Goal: Transaction & Acquisition: Download file/media

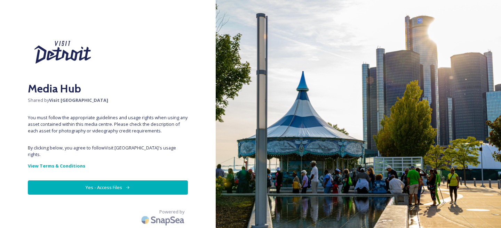
click at [158, 180] on button "Yes - Access Files" at bounding box center [108, 187] width 160 height 14
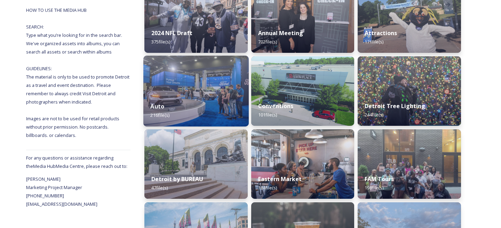
scroll to position [128, 0]
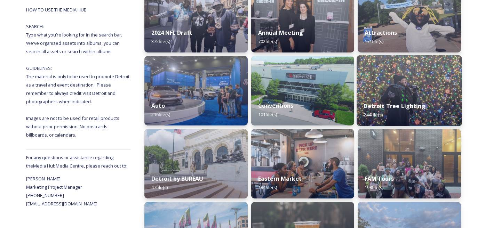
click at [407, 90] on img at bounding box center [408, 90] width 105 height 71
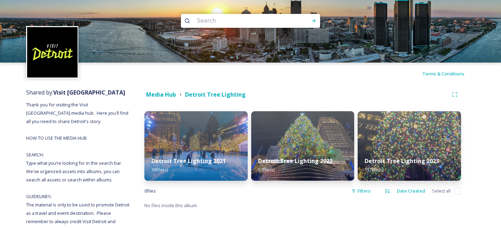
scroll to position [26, 0]
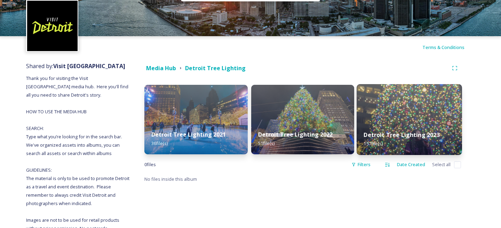
click at [411, 130] on div "Detroit Tree Lighting 2023 157 file(s)" at bounding box center [408, 139] width 105 height 32
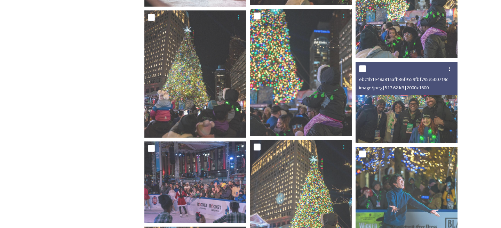
scroll to position [2863, 0]
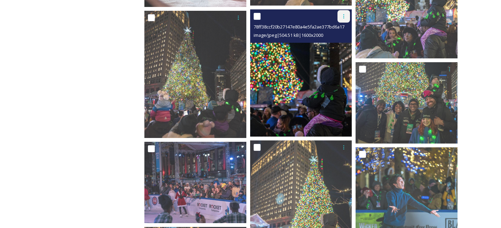
click at [344, 14] on icon at bounding box center [344, 17] width 6 height 6
click at [342, 44] on span "Download" at bounding box center [335, 45] width 21 height 7
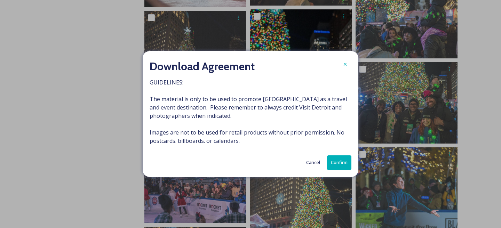
click at [346, 163] on button "Confirm" at bounding box center [339, 162] width 24 height 14
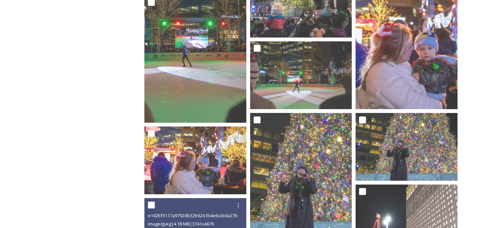
scroll to position [0, 0]
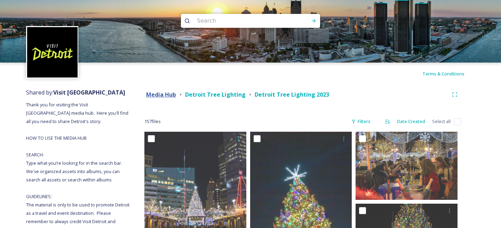
click at [172, 94] on strong "Media Hub" at bounding box center [161, 95] width 30 height 8
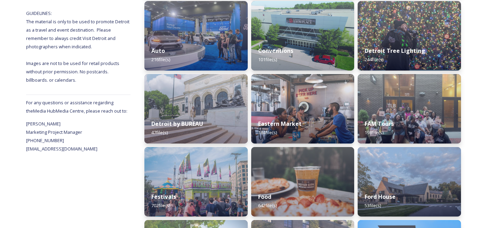
scroll to position [184, 0]
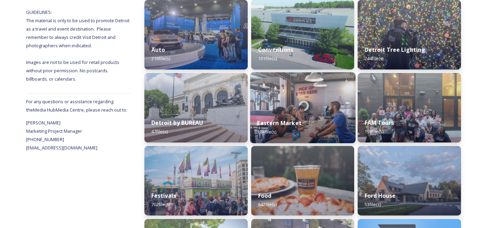
click at [330, 97] on img at bounding box center [302, 107] width 105 height 71
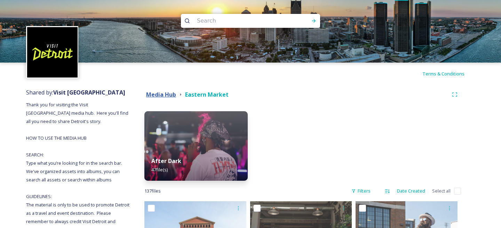
click at [157, 94] on strong "Media Hub" at bounding box center [161, 95] width 30 height 8
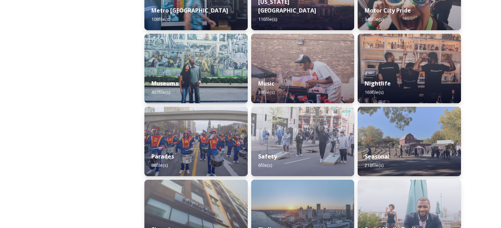
scroll to position [531, 0]
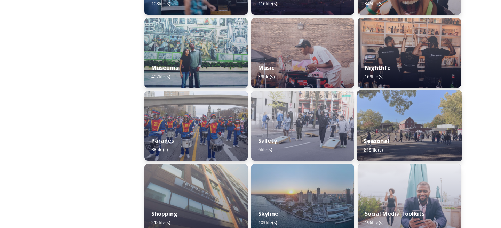
click at [426, 122] on img at bounding box center [408, 125] width 105 height 71
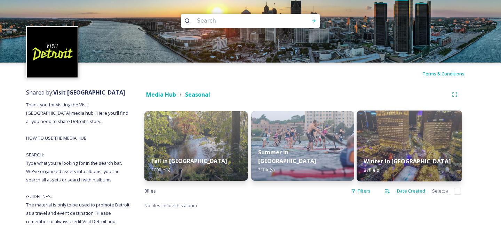
click at [437, 138] on img at bounding box center [408, 146] width 105 height 71
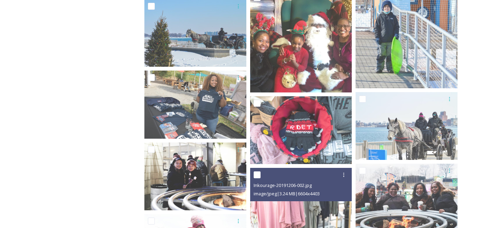
scroll to position [1782, 0]
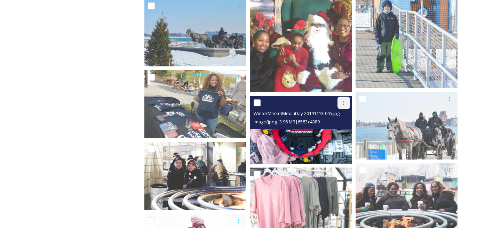
click at [346, 106] on div at bounding box center [343, 103] width 13 height 13
click at [340, 131] on span "Download" at bounding box center [335, 131] width 21 height 7
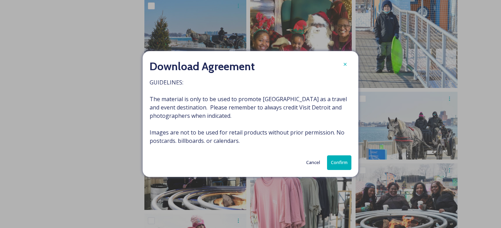
click at [344, 166] on button "Confirm" at bounding box center [339, 162] width 24 height 14
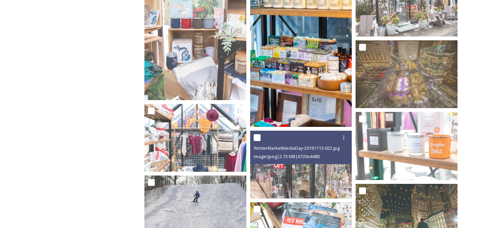
scroll to position [2194, 0]
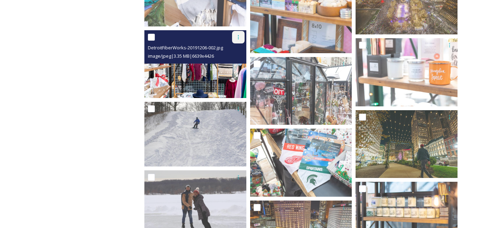
click at [239, 35] on icon at bounding box center [238, 37] width 6 height 6
click at [240, 64] on span "Download" at bounding box center [229, 66] width 21 height 7
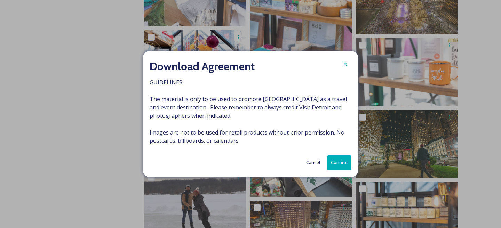
click at [340, 163] on button "Confirm" at bounding box center [339, 162] width 24 height 14
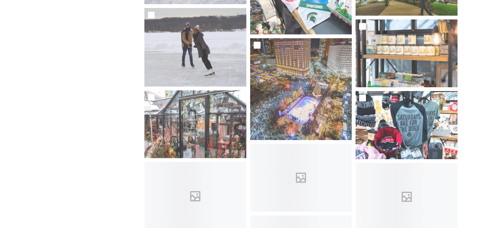
scroll to position [2375, 0]
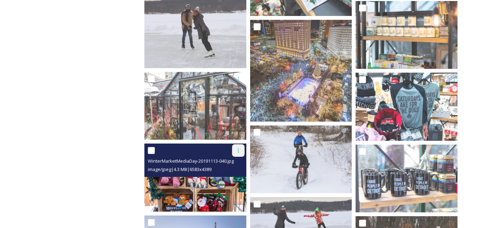
click at [236, 149] on icon at bounding box center [238, 151] width 6 height 6
click at [239, 179] on span "Download" at bounding box center [229, 179] width 21 height 7
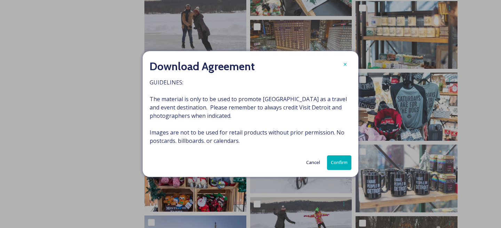
click at [336, 167] on button "Confirm" at bounding box center [339, 162] width 24 height 14
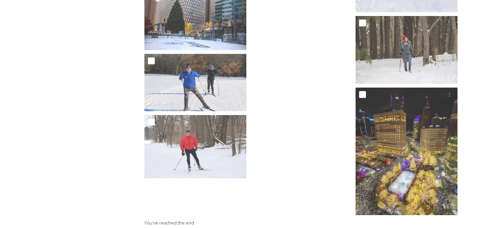
scroll to position [2649, 0]
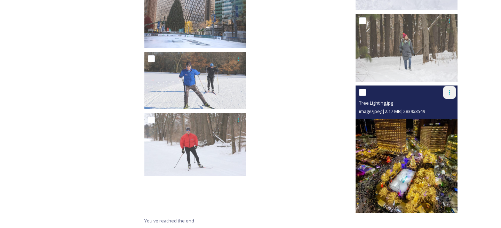
click at [450, 92] on icon at bounding box center [449, 93] width 6 height 6
click at [445, 122] on span "Download" at bounding box center [440, 121] width 21 height 7
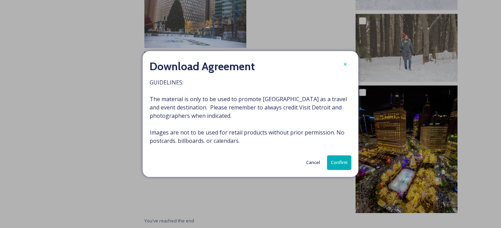
click at [336, 165] on button "Confirm" at bounding box center [339, 162] width 24 height 14
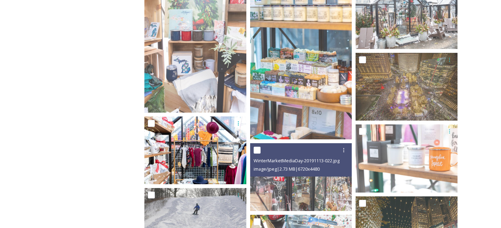
scroll to position [2035, 0]
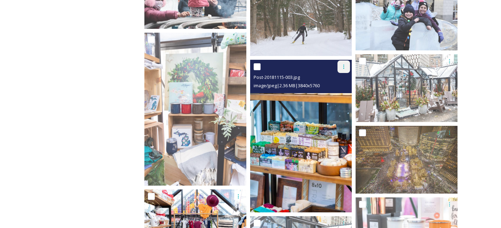
click at [349, 66] on div at bounding box center [343, 67] width 13 height 13
click at [344, 99] on div "Download" at bounding box center [335, 96] width 28 height 14
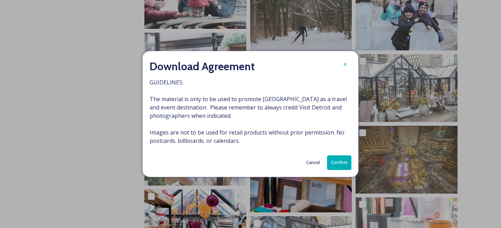
click at [344, 160] on button "Confirm" at bounding box center [339, 162] width 24 height 14
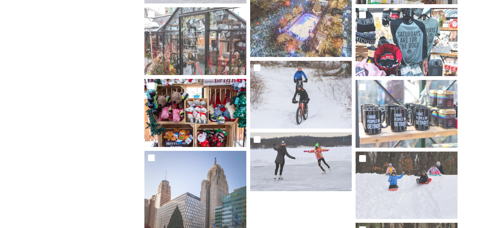
scroll to position [2418, 0]
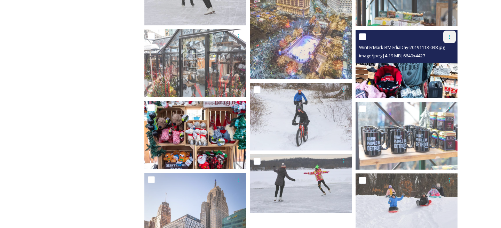
click at [451, 36] on icon at bounding box center [449, 37] width 6 height 6
click at [442, 66] on span "Download" at bounding box center [440, 66] width 21 height 7
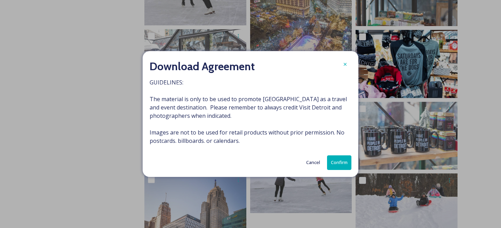
click at [343, 170] on div "Download Agreement GUIDELINES: The material is only to be used to promote [GEOG…" at bounding box center [251, 114] width 216 height 126
click at [343, 164] on button "Confirm" at bounding box center [339, 162] width 24 height 14
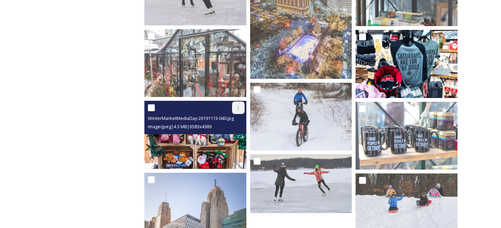
click at [239, 111] on div at bounding box center [238, 108] width 13 height 13
click at [239, 140] on div "Download" at bounding box center [230, 137] width 28 height 14
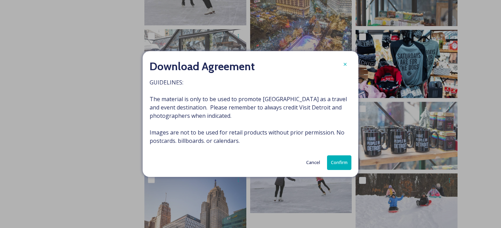
click at [344, 164] on button "Confirm" at bounding box center [339, 162] width 24 height 14
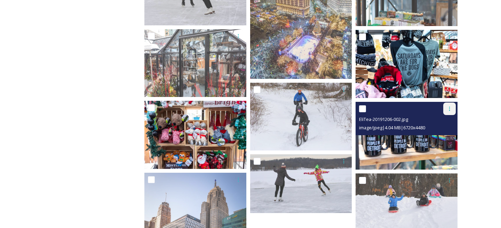
click at [448, 104] on div at bounding box center [449, 109] width 13 height 13
click at [444, 138] on span "Download" at bounding box center [440, 137] width 21 height 7
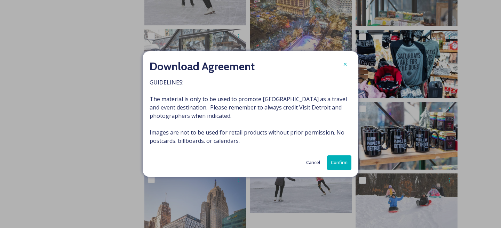
click at [349, 162] on button "Confirm" at bounding box center [339, 162] width 24 height 14
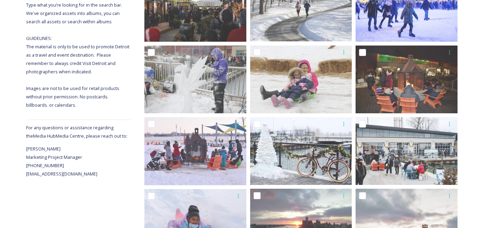
scroll to position [0, 0]
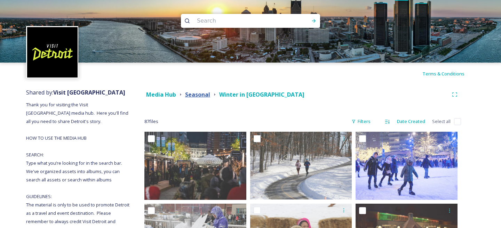
click at [205, 94] on strong "Seasonal" at bounding box center [197, 95] width 25 height 8
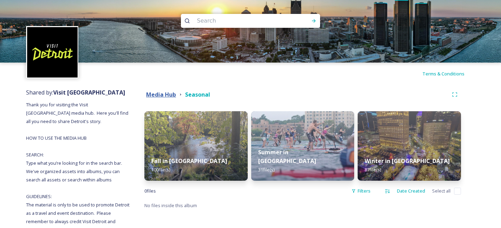
click at [164, 94] on strong "Media Hub" at bounding box center [161, 95] width 30 height 8
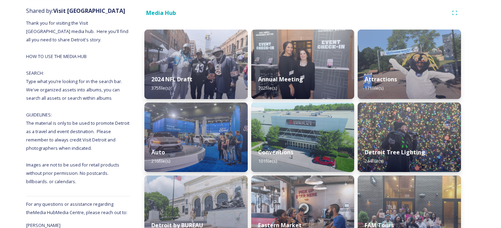
scroll to position [86, 0]
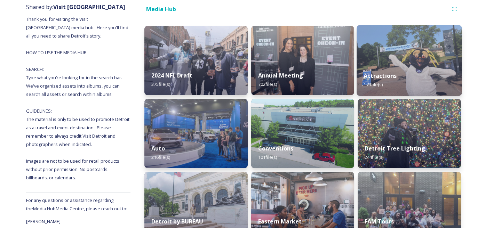
click at [409, 88] on div "Attractions 171 file(s)" at bounding box center [408, 80] width 105 height 32
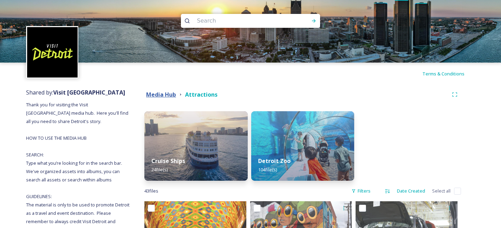
click at [168, 97] on strong "Media Hub" at bounding box center [161, 95] width 30 height 8
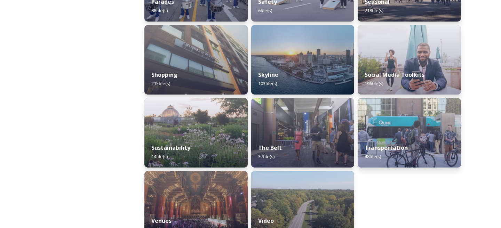
scroll to position [690, 0]
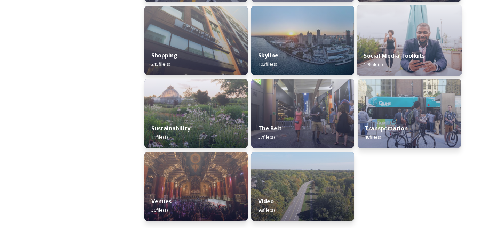
click at [416, 40] on img at bounding box center [408, 40] width 105 height 71
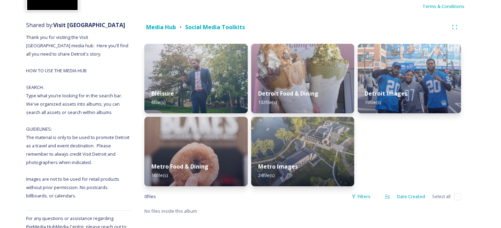
scroll to position [72, 0]
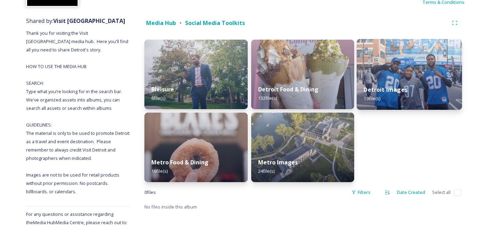
click at [396, 77] on img at bounding box center [408, 74] width 105 height 71
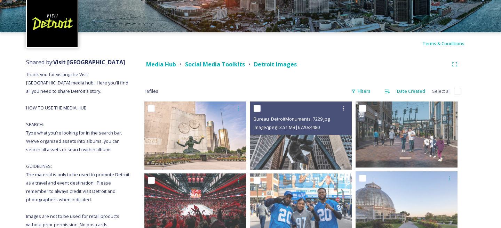
scroll to position [98, 0]
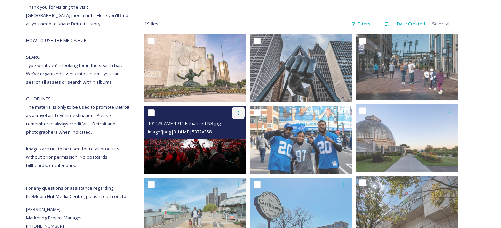
click at [236, 114] on icon at bounding box center [238, 113] width 6 height 6
click at [232, 141] on span "Download" at bounding box center [229, 141] width 21 height 7
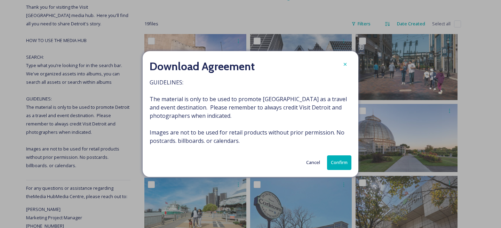
click at [337, 160] on button "Confirm" at bounding box center [339, 162] width 24 height 14
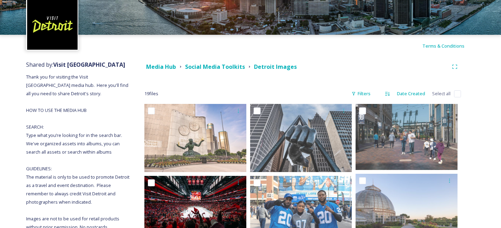
scroll to position [0, 0]
